Goal: Task Accomplishment & Management: Use online tool/utility

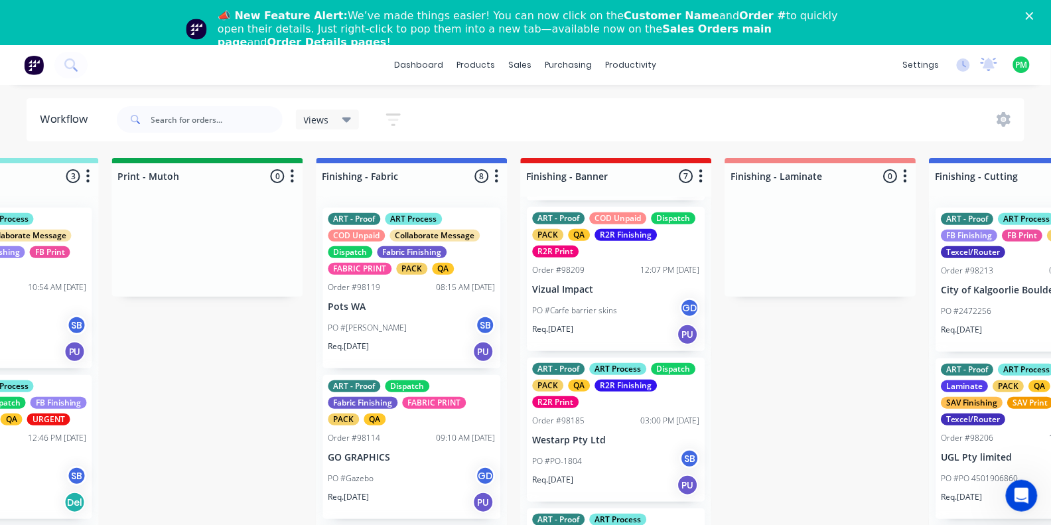
scroll to position [319, 0]
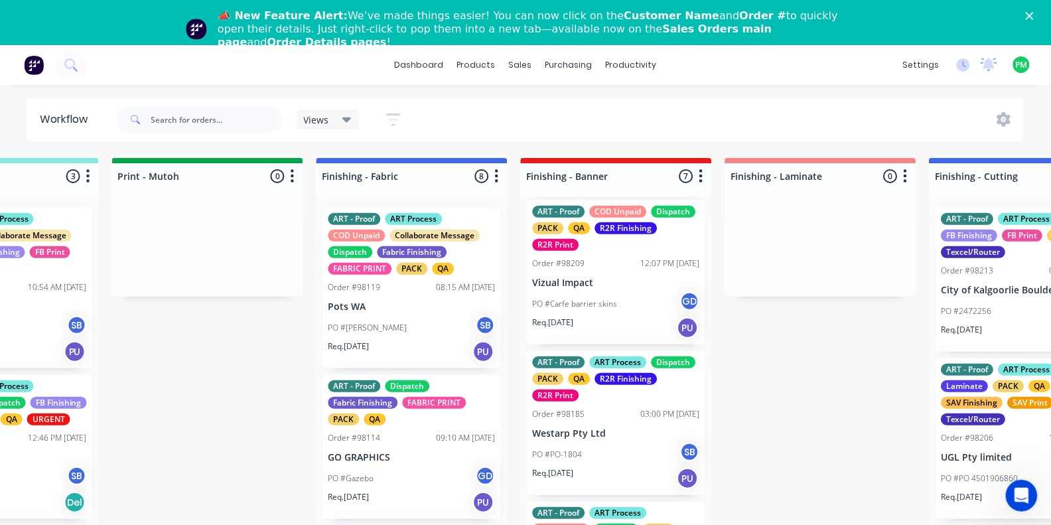
click at [607, 269] on div "Order #98209 12:07 PM [DATE]" at bounding box center [616, 263] width 167 height 12
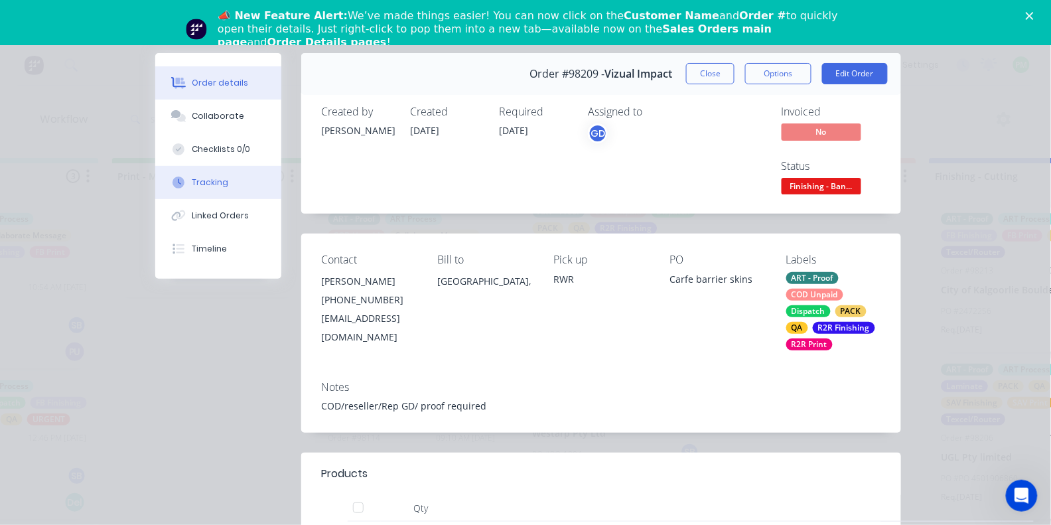
click at [224, 188] on div "Tracking" at bounding box center [210, 183] width 37 height 12
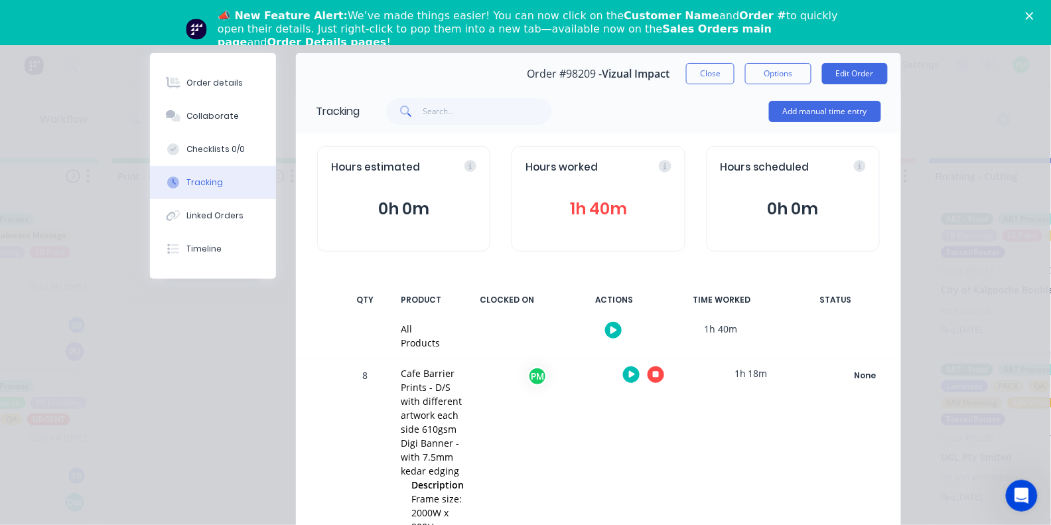
click at [657, 373] on icon "button" at bounding box center [656, 375] width 7 height 7
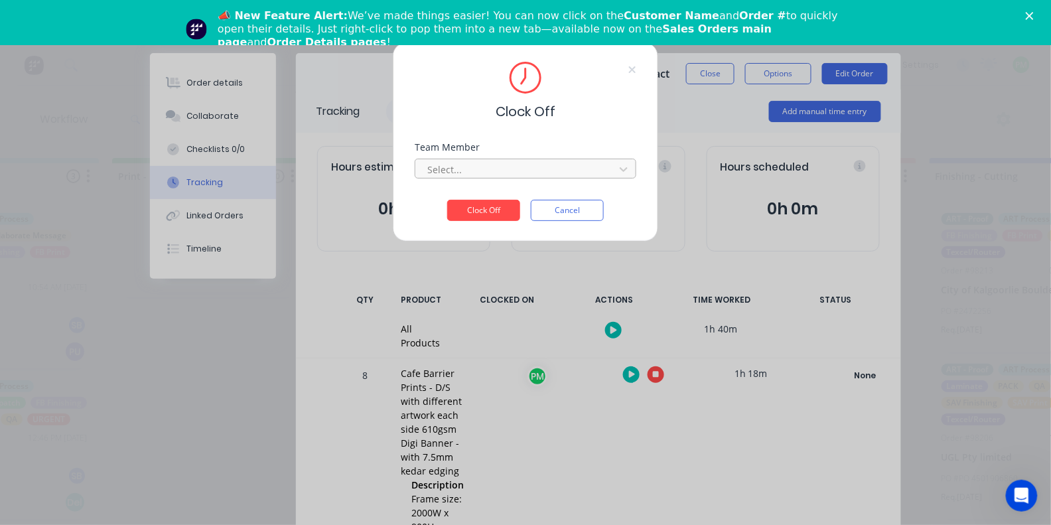
click at [525, 171] on div at bounding box center [517, 169] width 182 height 17
type input "pro"
click at [484, 214] on button "Clock Off" at bounding box center [483, 210] width 73 height 21
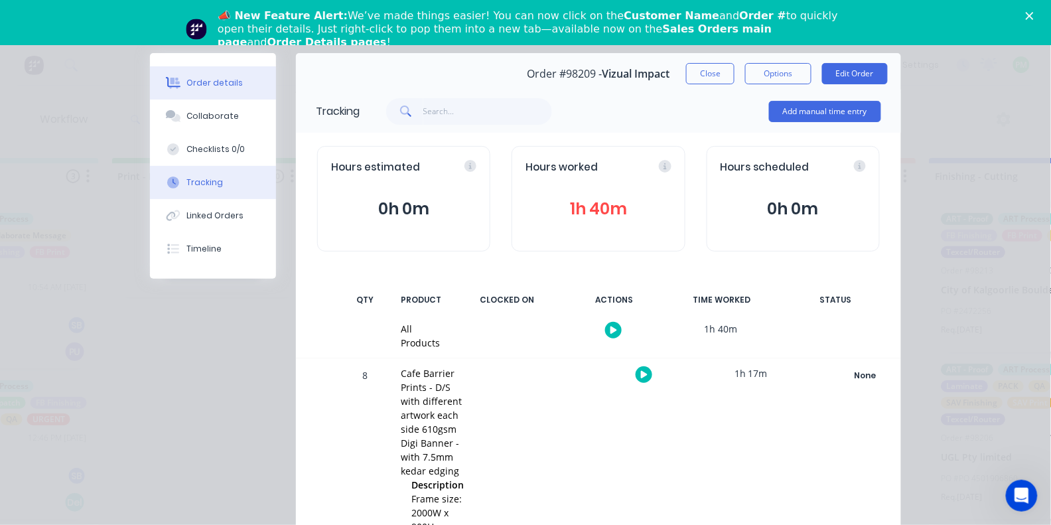
click at [238, 82] on div "Order details" at bounding box center [215, 83] width 56 height 12
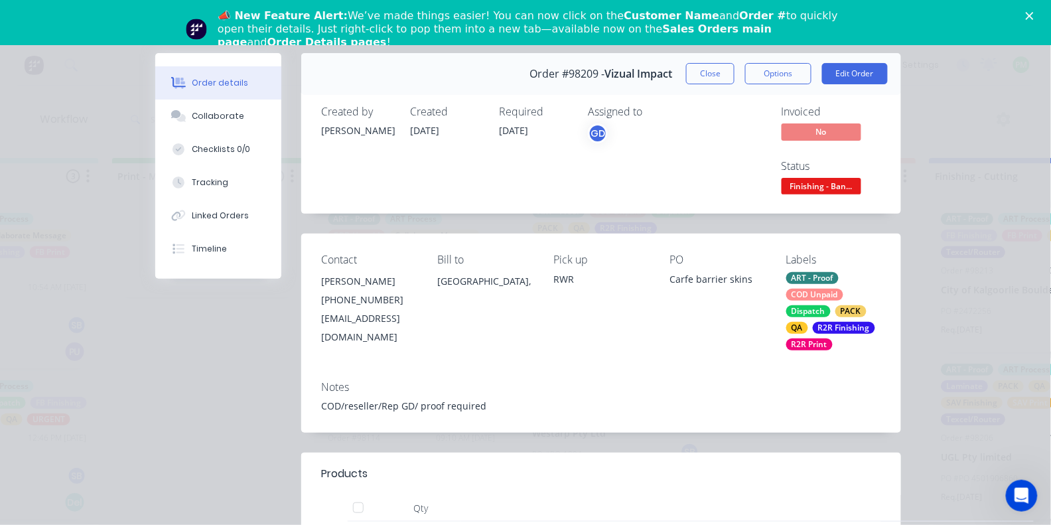
click at [847, 194] on button "Finishing - Ban..." at bounding box center [822, 188] width 80 height 20
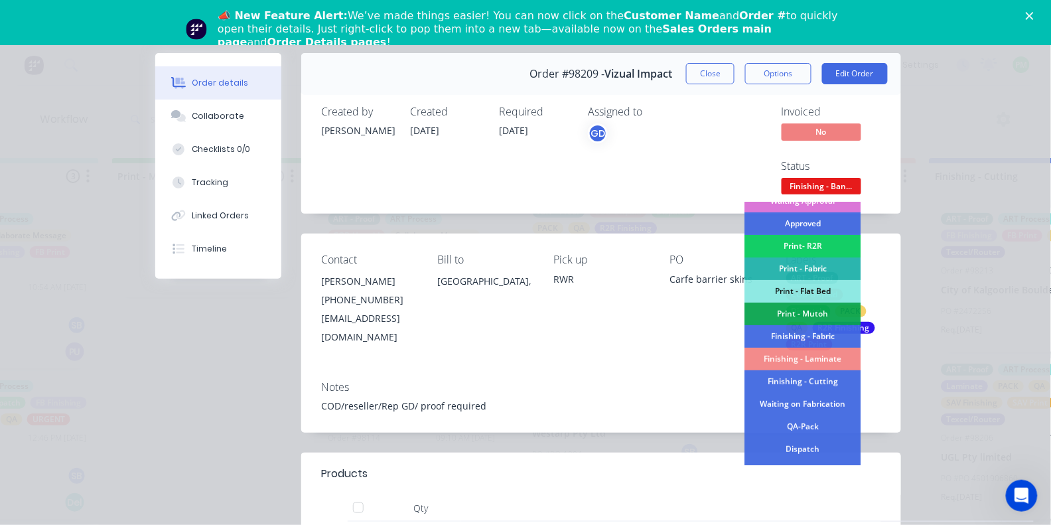
scroll to position [153, 0]
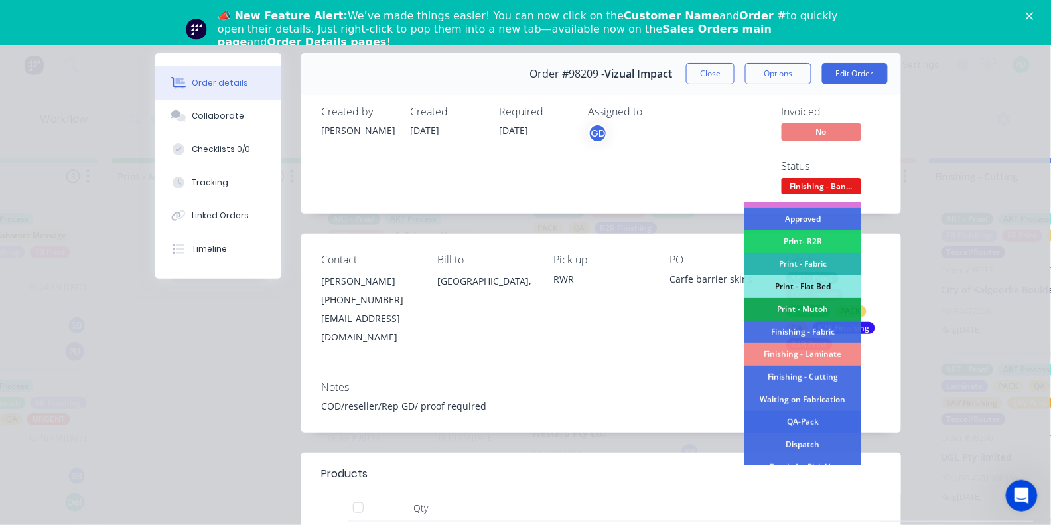
click at [800, 421] on div "QA-Pack" at bounding box center [803, 422] width 116 height 23
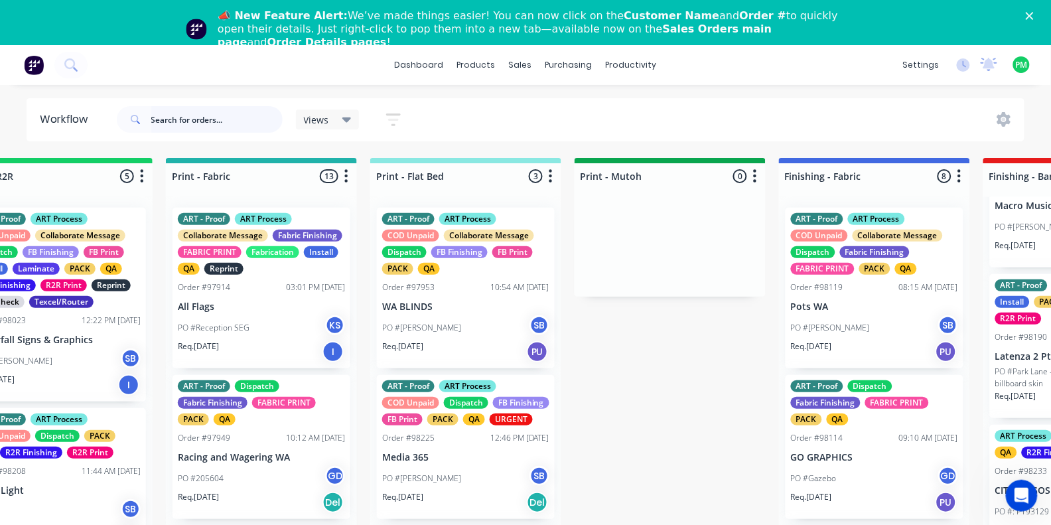
scroll to position [0, 1702]
click at [88, 352] on div "PO #[PERSON_NAME] Waterfall SB" at bounding box center [57, 360] width 167 height 25
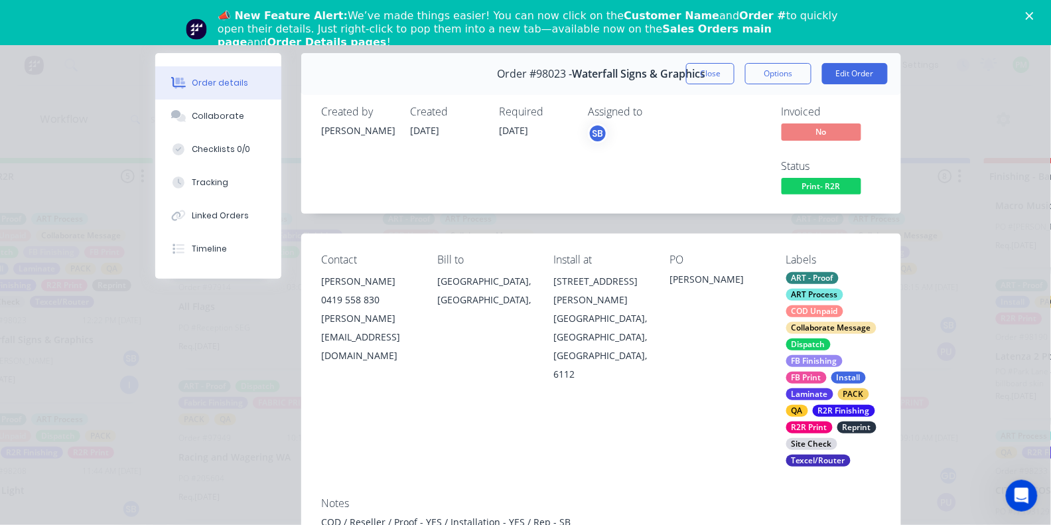
click at [804, 188] on span "Print- R2R" at bounding box center [822, 186] width 80 height 17
click at [204, 188] on div "Tracking" at bounding box center [210, 183] width 37 height 12
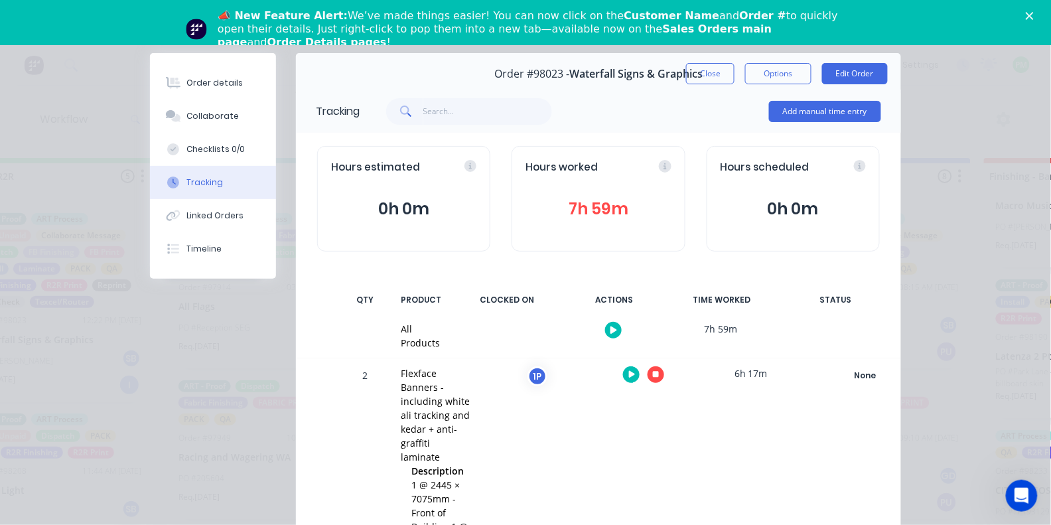
click at [660, 374] on button "button" at bounding box center [656, 374] width 17 height 17
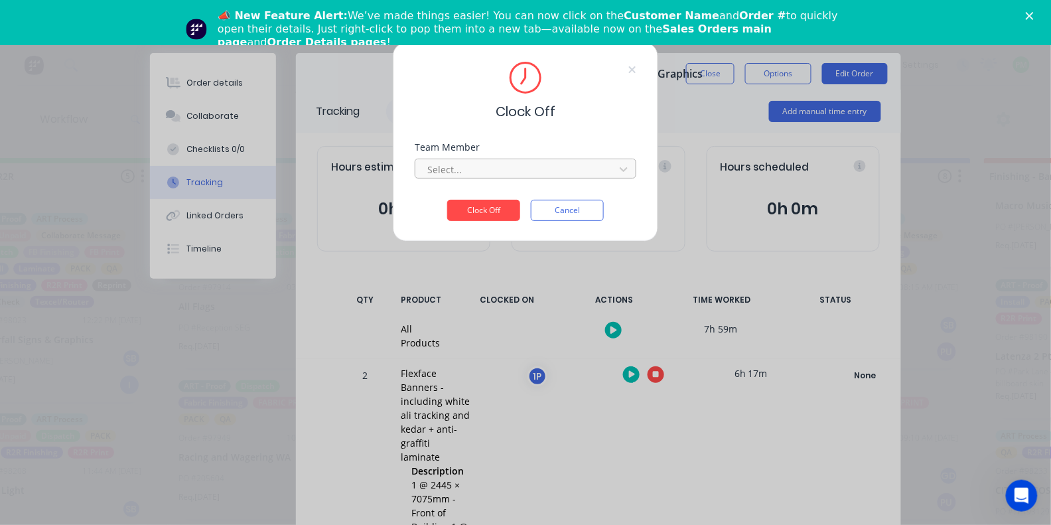
click at [503, 178] on div at bounding box center [517, 169] width 182 height 17
type input "1"
click at [484, 214] on button "Clock Off" at bounding box center [483, 210] width 73 height 21
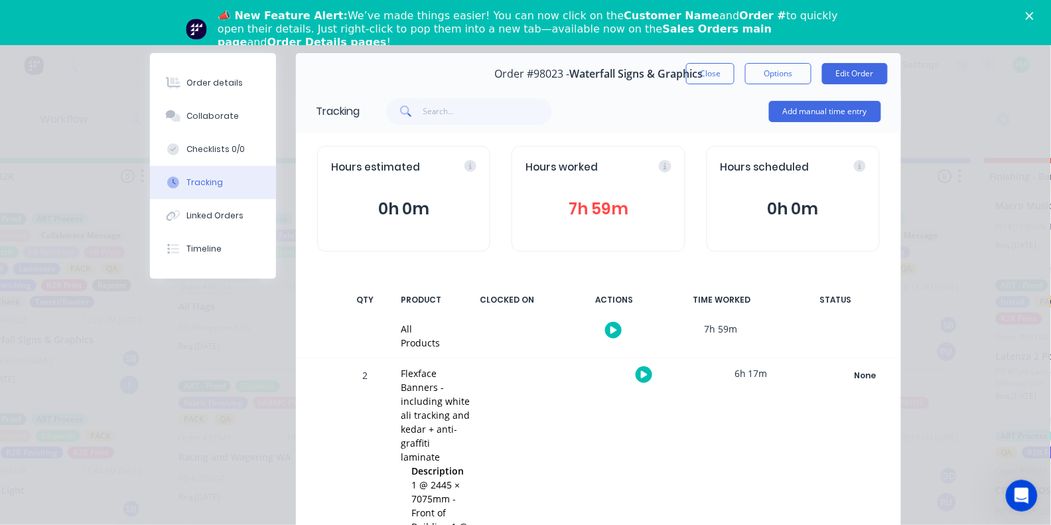
click at [641, 372] on icon "button" at bounding box center [644, 374] width 7 height 7
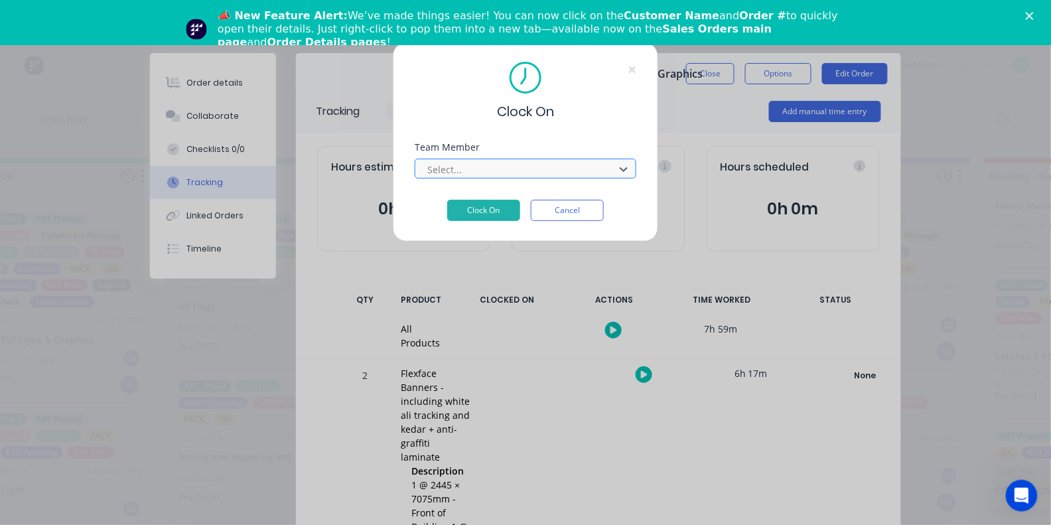
click at [484, 179] on div "Select..." at bounding box center [517, 169] width 190 height 20
type input "pro"
click at [484, 214] on button "Clock On" at bounding box center [483, 210] width 73 height 21
